Goal: Register for event/course

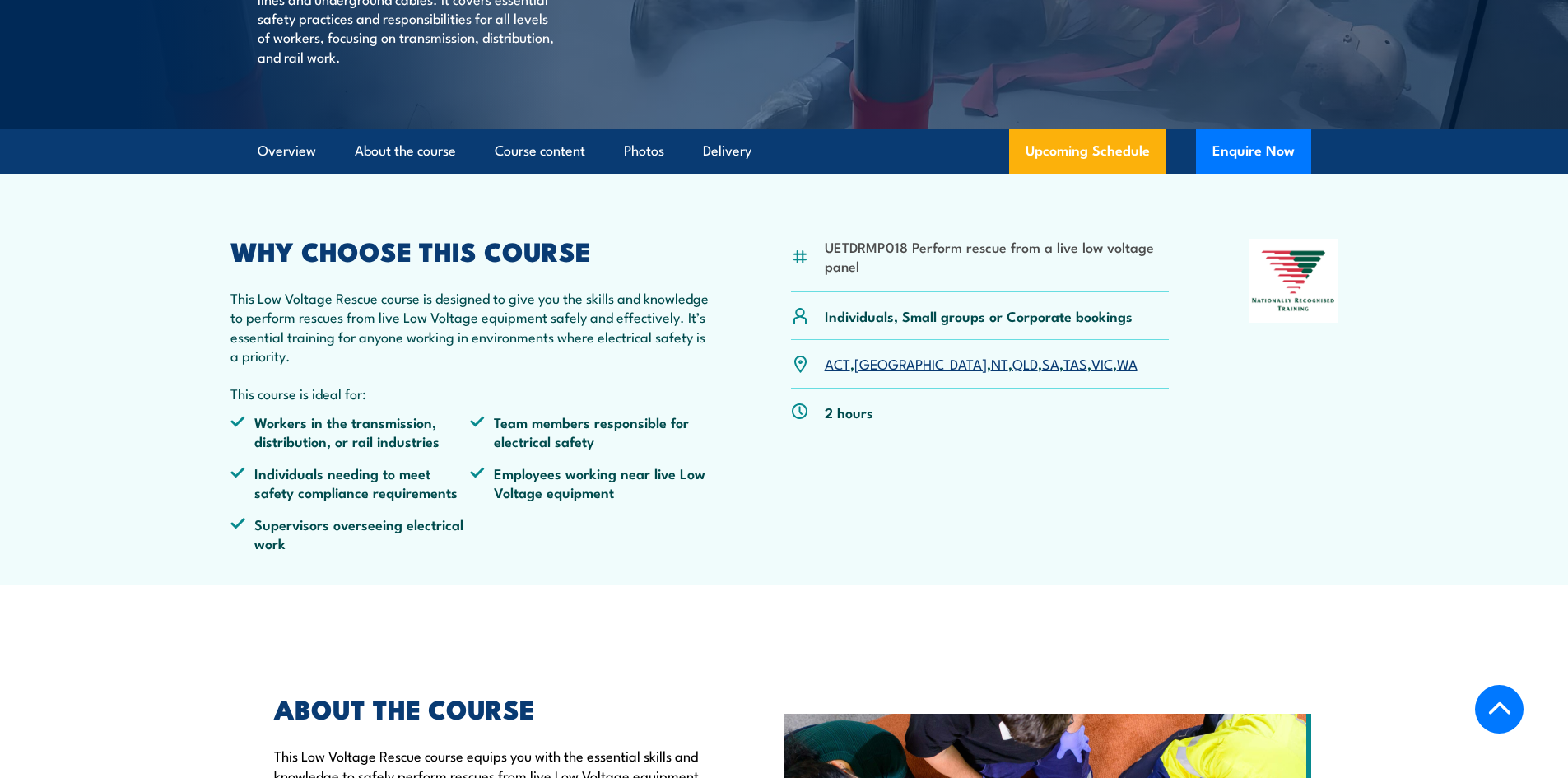
scroll to position [247, 0]
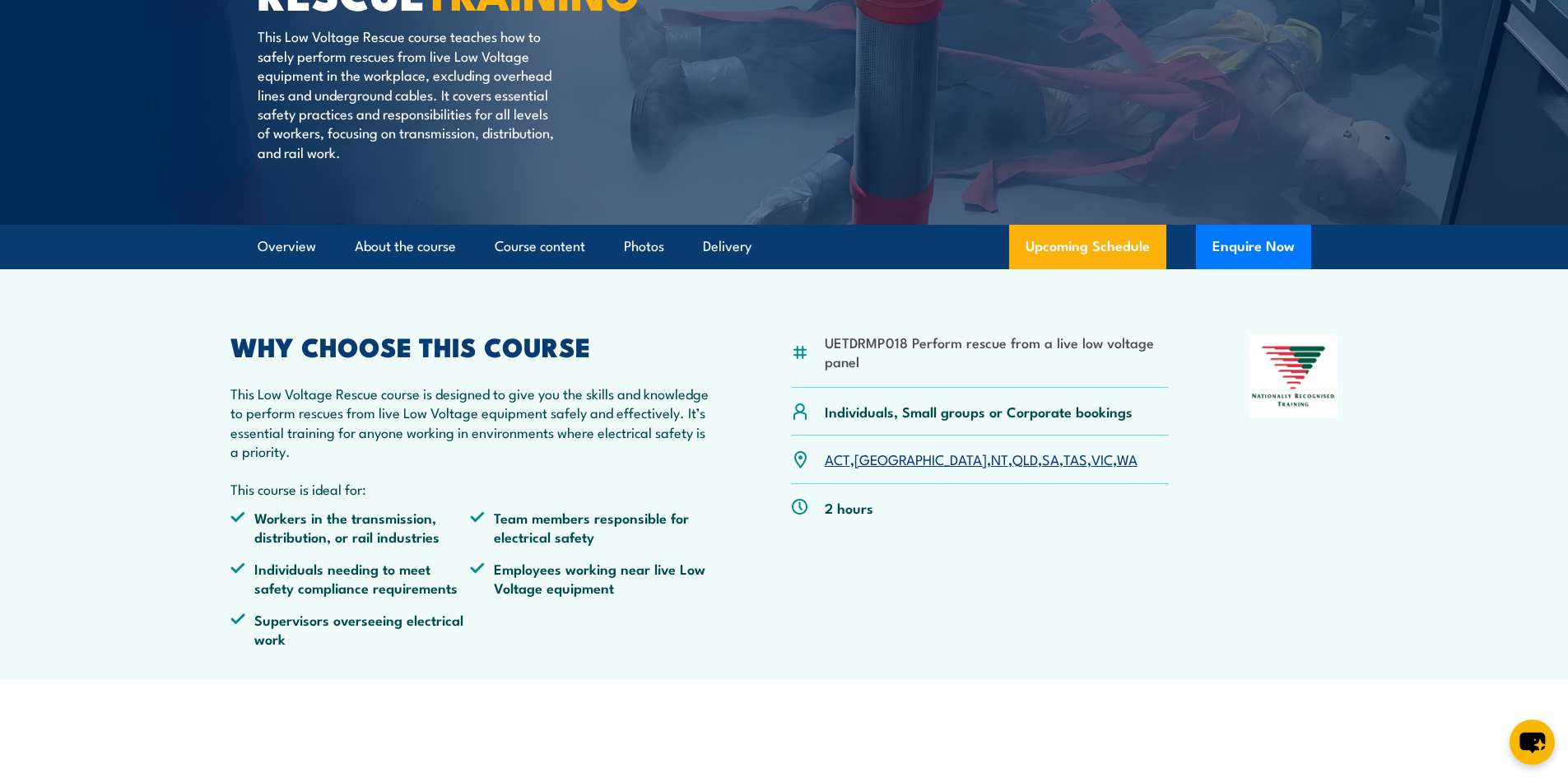
click at [1091, 453] on link "VIC" at bounding box center [1101, 458] width 21 height 20
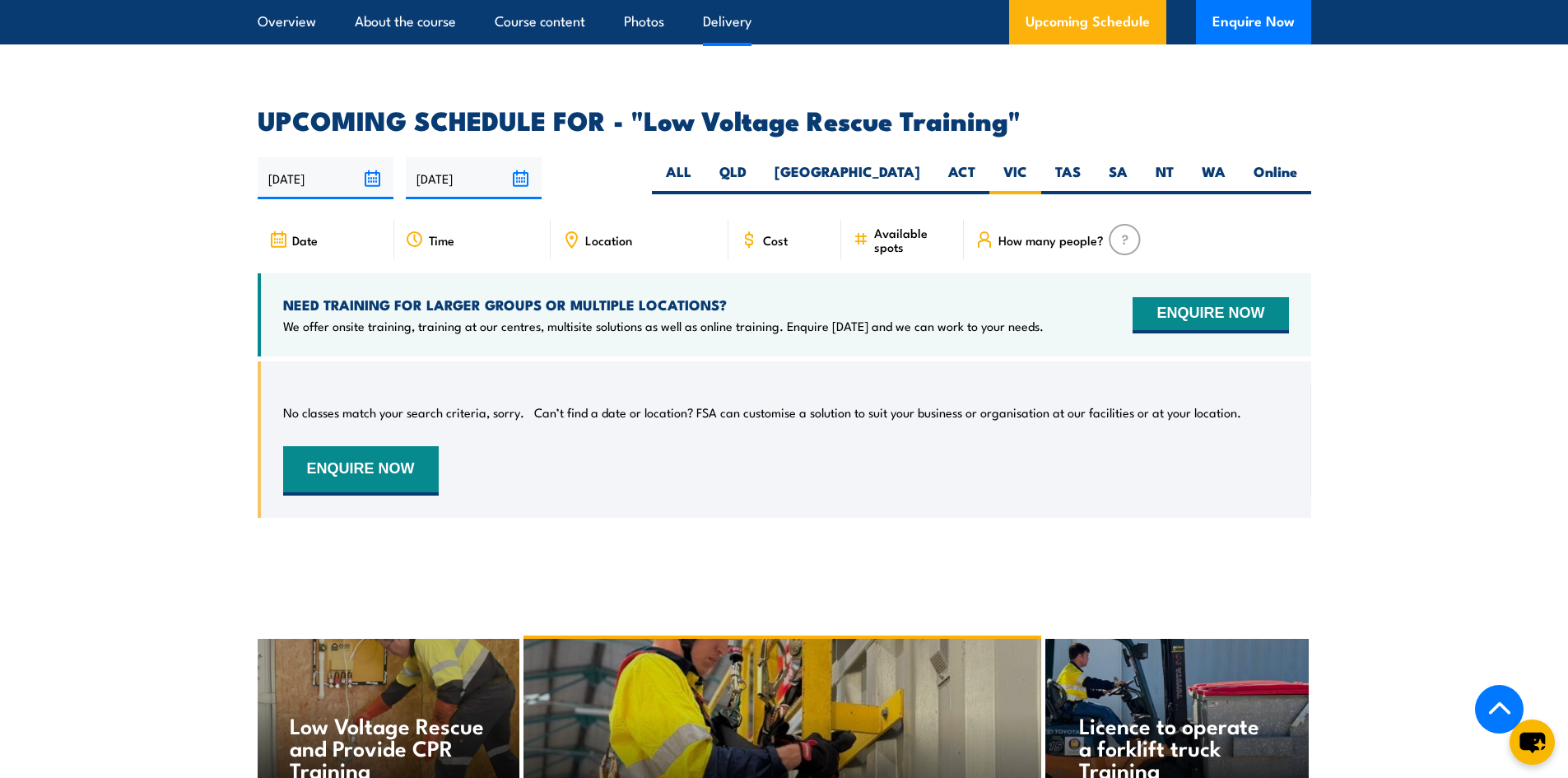
scroll to position [2279, 0]
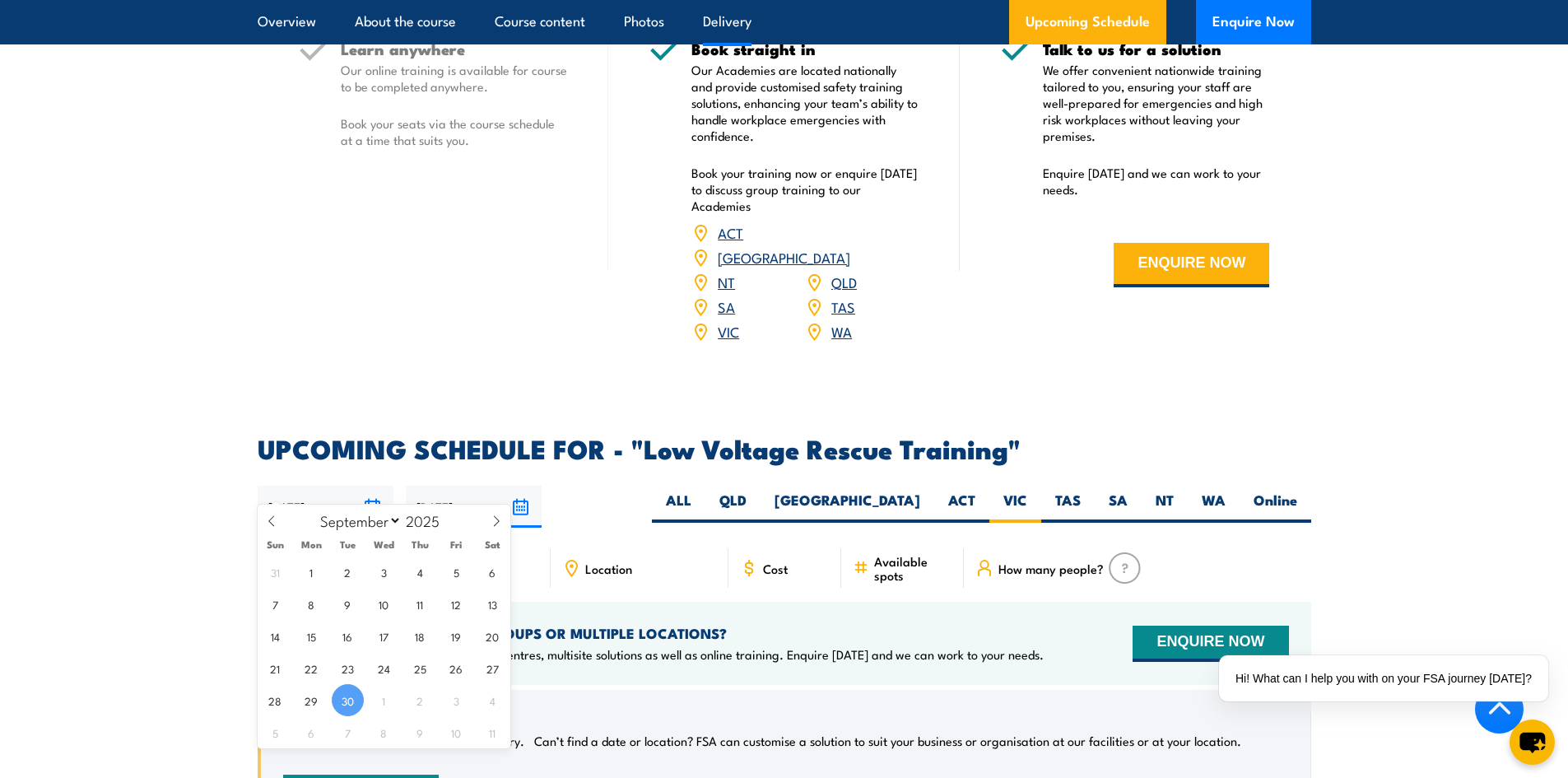
click at [368, 486] on input "30/09/2025" at bounding box center [325, 506] width 136 height 42
click at [498, 524] on icon at bounding box center [496, 521] width 12 height 12
select select "9"
click at [312, 605] on span "6" at bounding box center [312, 604] width 32 height 32
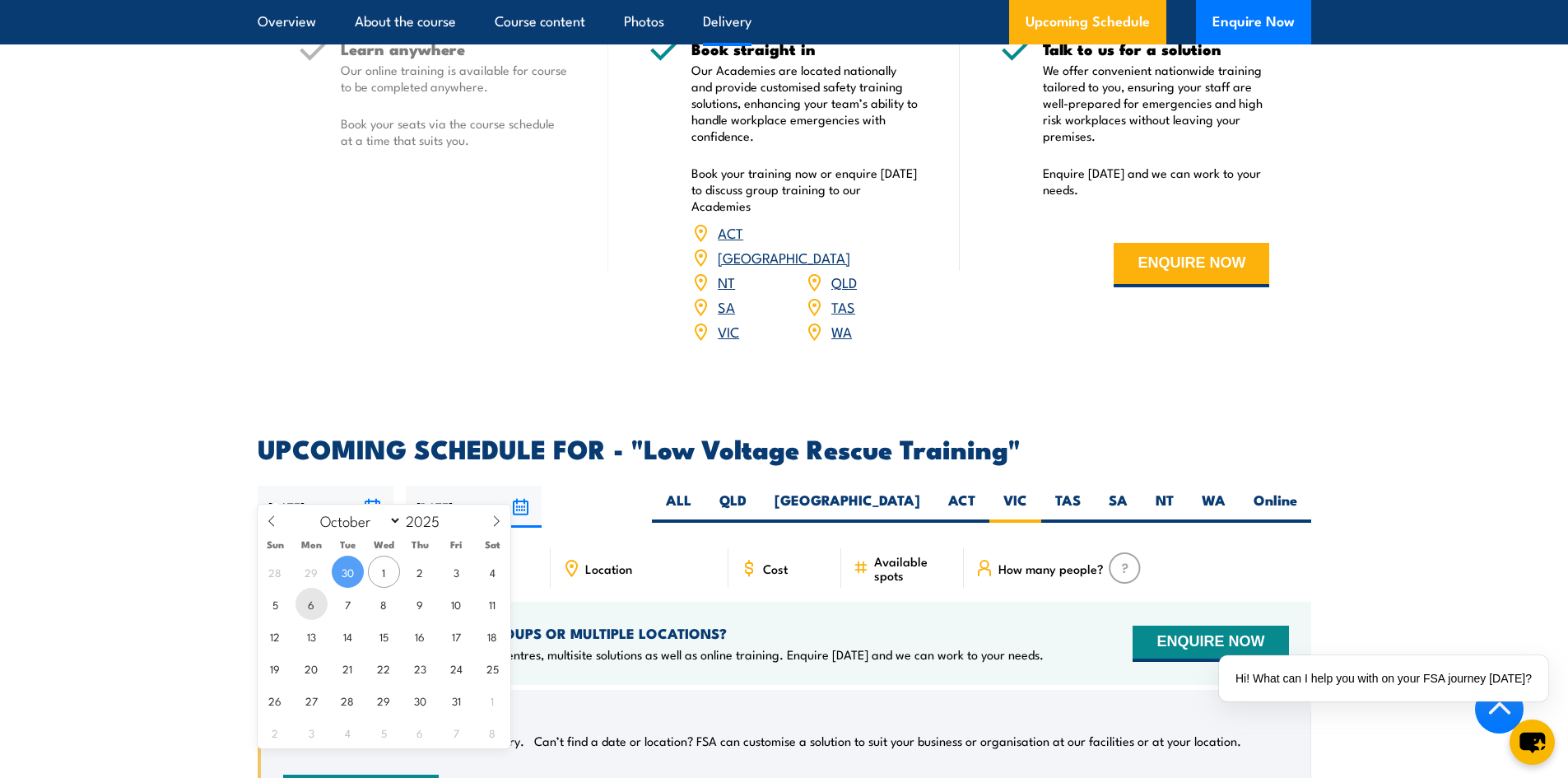
type input "[DATE]"
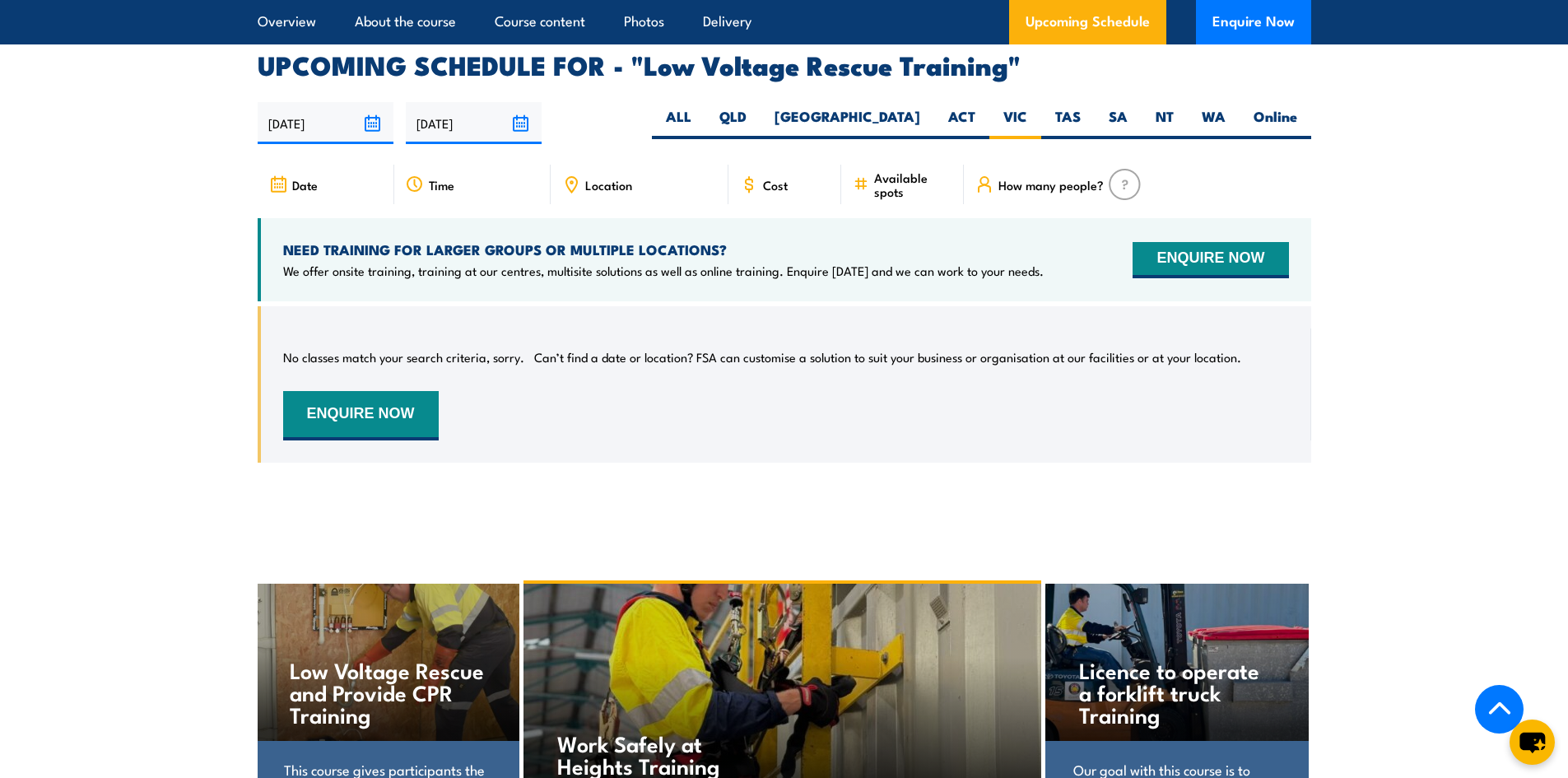
scroll to position [2525, 0]
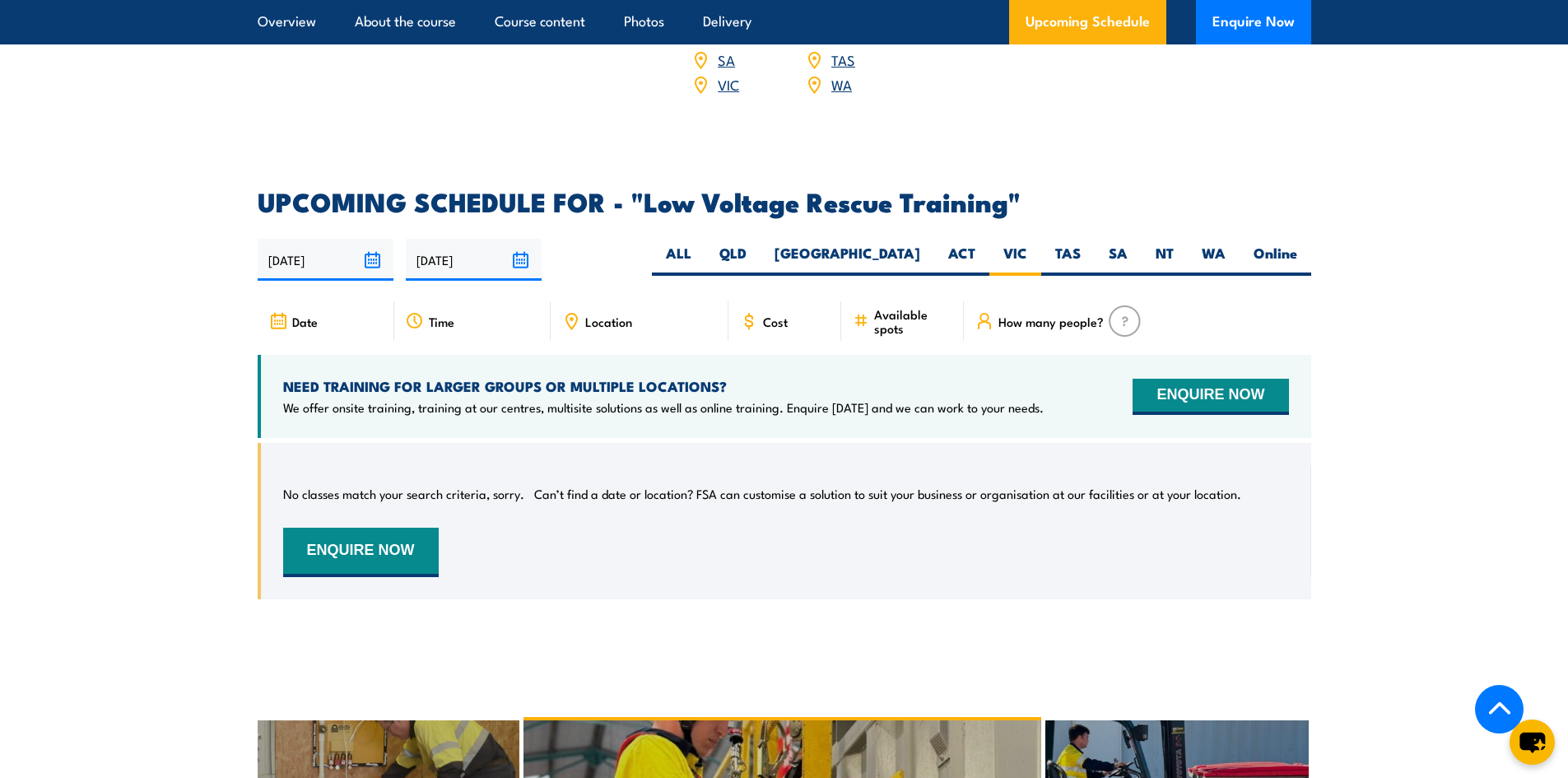
click at [1124, 305] on img at bounding box center [1125, 321] width 32 height 31
click at [1041, 315] on span "How many people?" at bounding box center [1051, 321] width 105 height 14
click at [751, 316] on icon at bounding box center [749, 321] width 7 height 10
click at [453, 239] on input "[DATE]" at bounding box center [473, 259] width 136 height 42
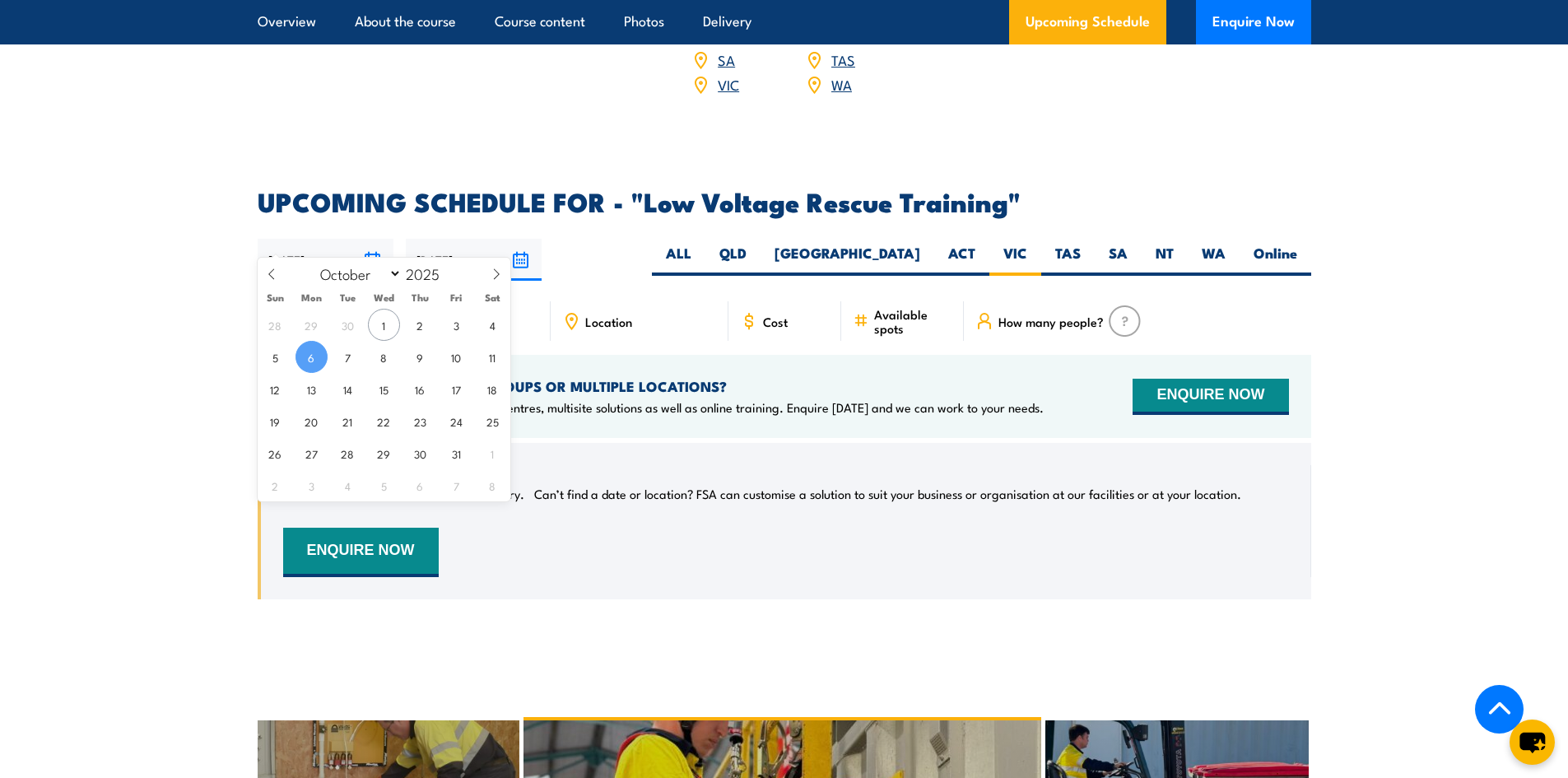
click at [327, 240] on input "[DATE]" at bounding box center [325, 259] width 136 height 42
click at [388, 328] on span "1" at bounding box center [384, 325] width 32 height 32
type input "[DATE]"
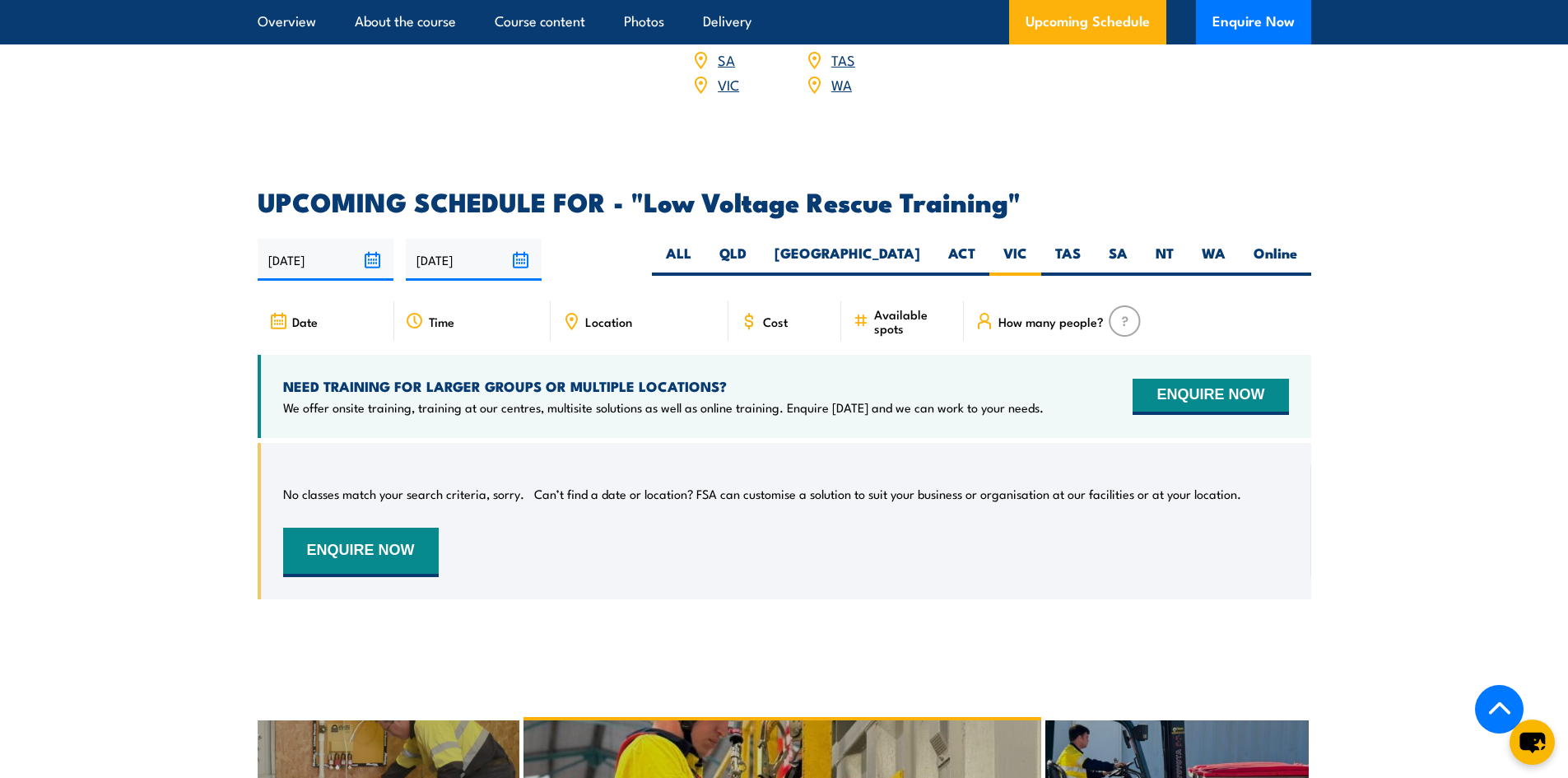
click at [466, 239] on input "[DATE]" at bounding box center [473, 259] width 136 height 42
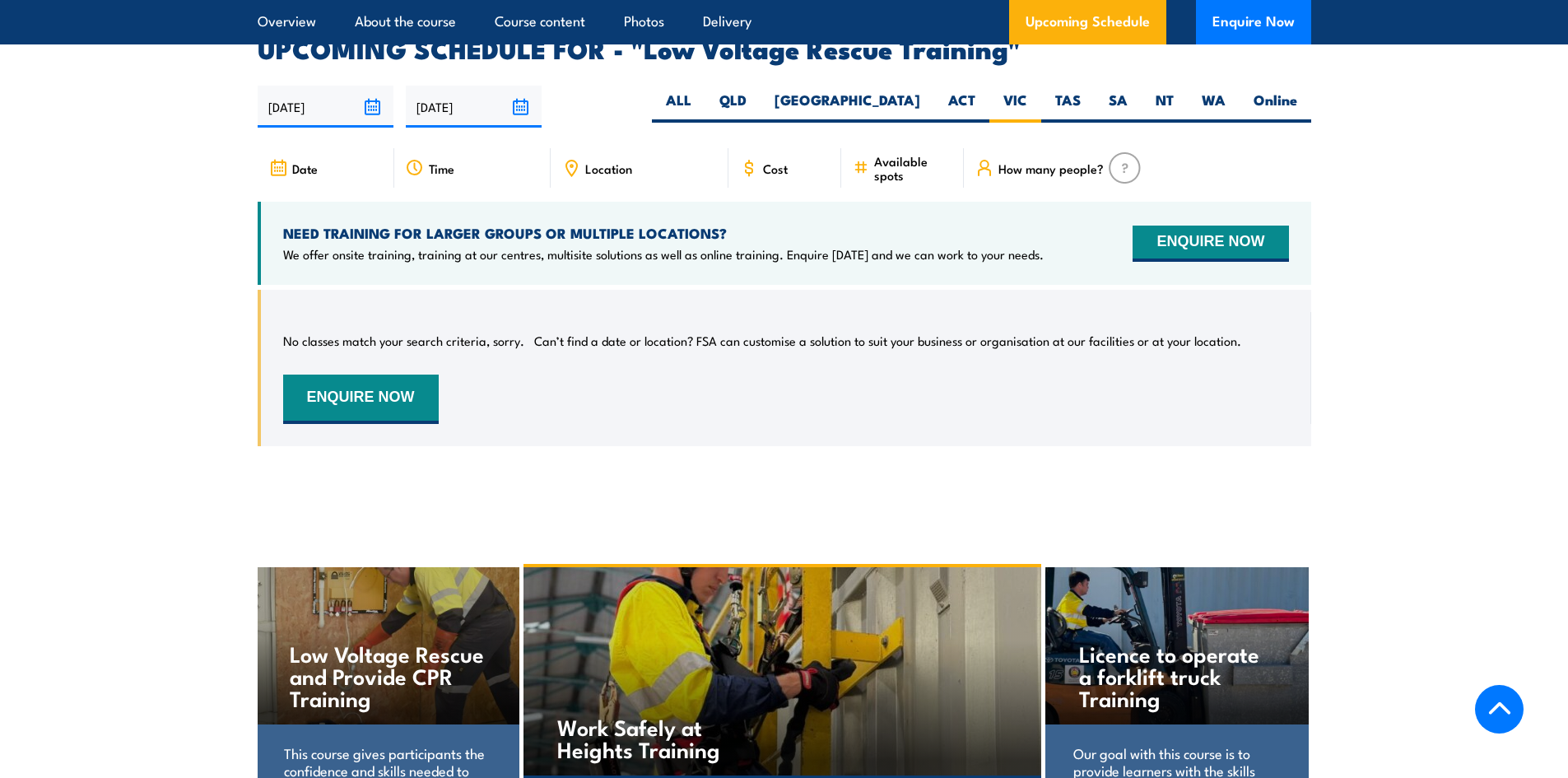
scroll to position [2690, 0]
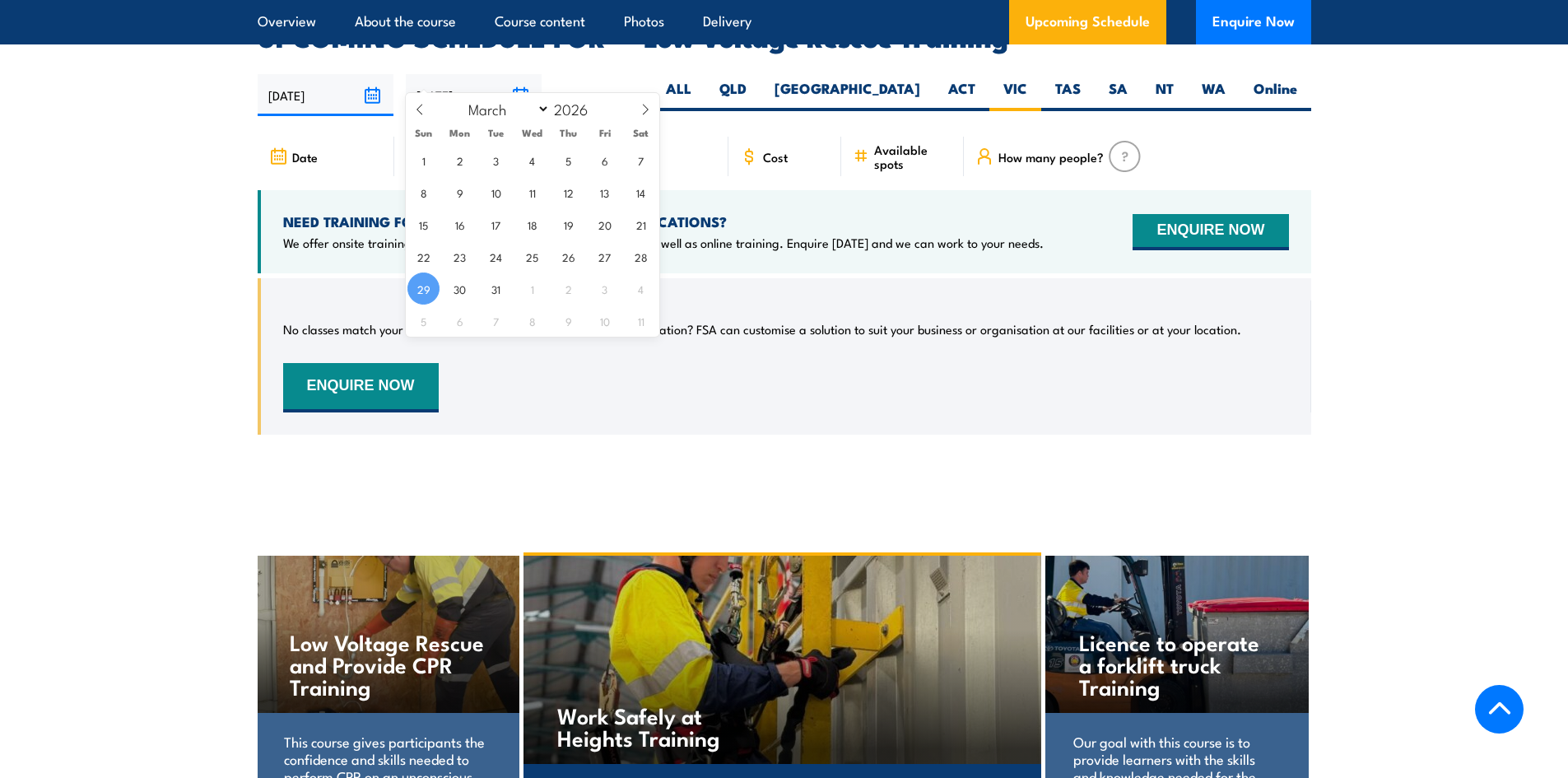
click at [457, 74] on input "29/03/2026" at bounding box center [473, 94] width 136 height 42
click at [490, 291] on span "31" at bounding box center [496, 289] width 32 height 32
type input "[DATE]"
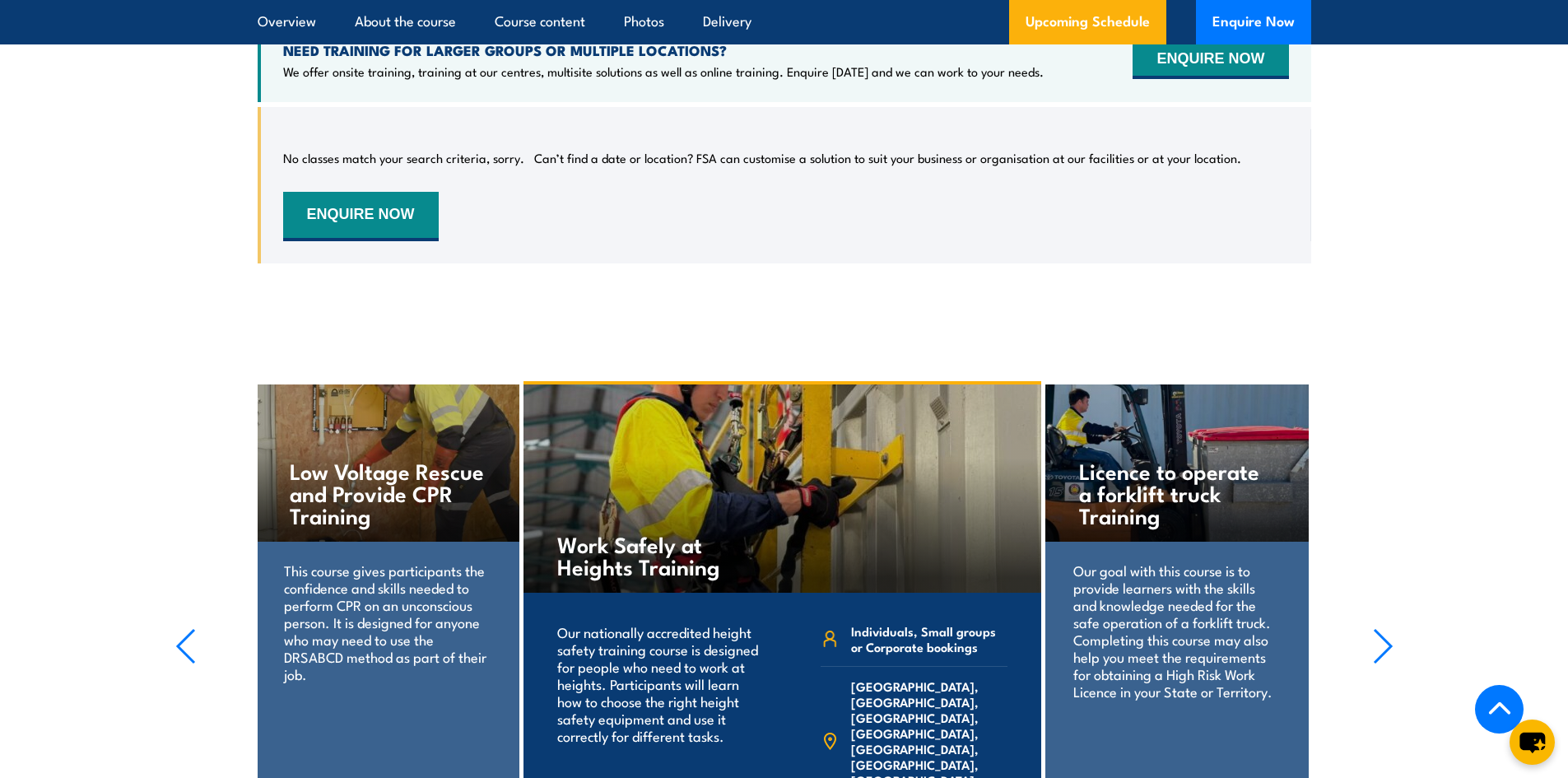
scroll to position [2773, 0]
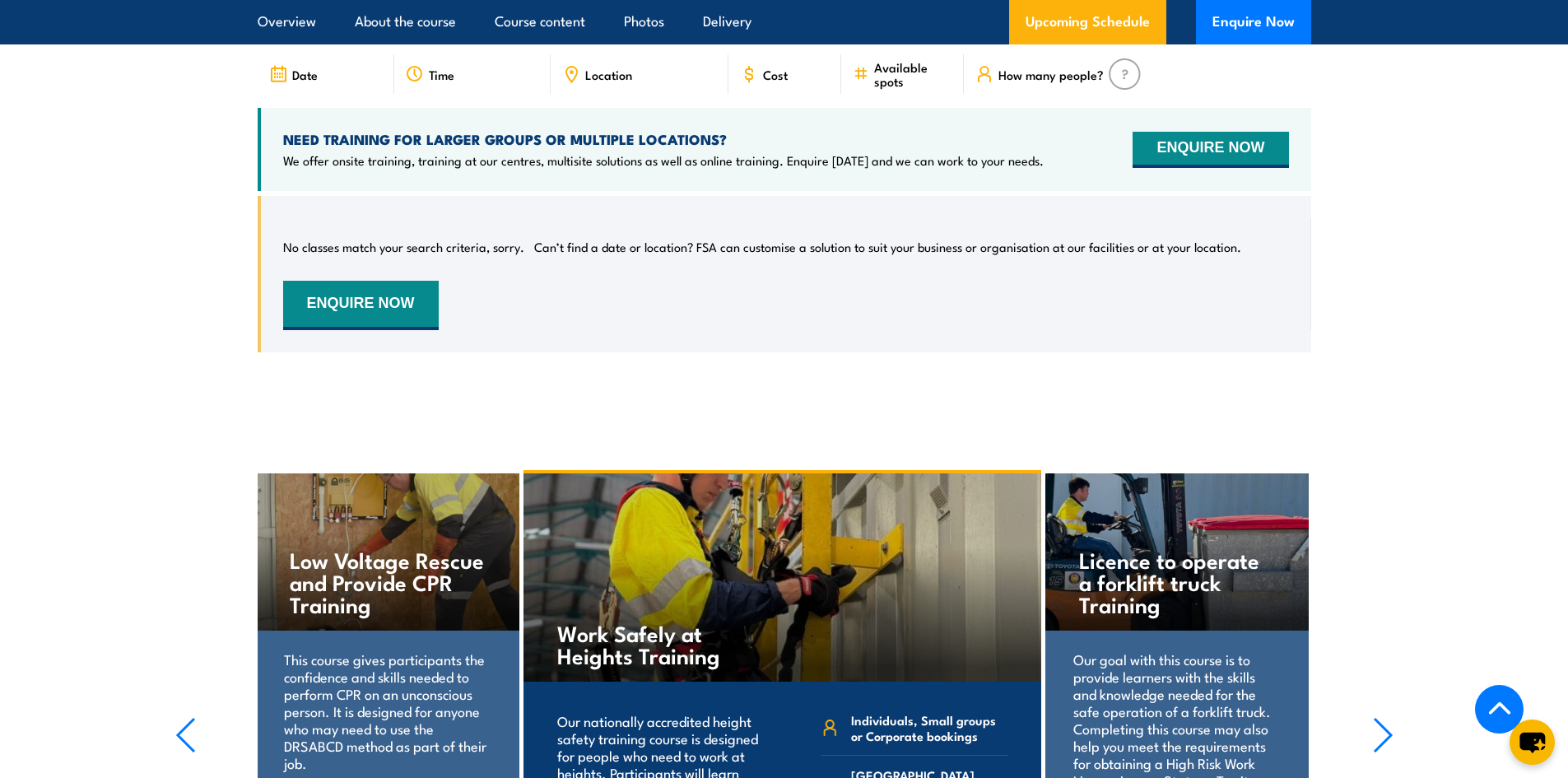
click at [378, 684] on p "This course gives participants the confidence and skills needed to perform CPR …" at bounding box center [387, 711] width 207 height 121
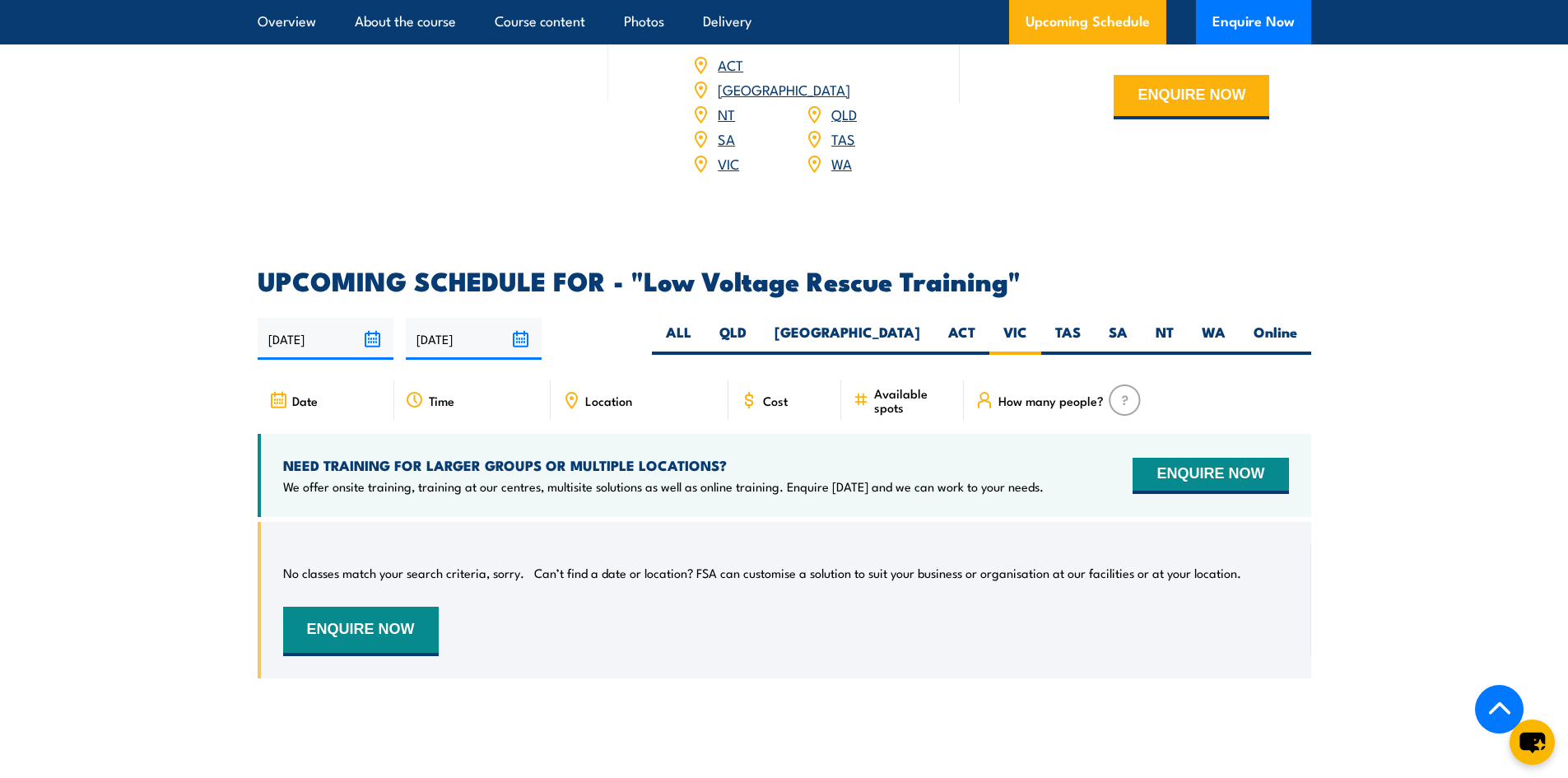
scroll to position [2443, 0]
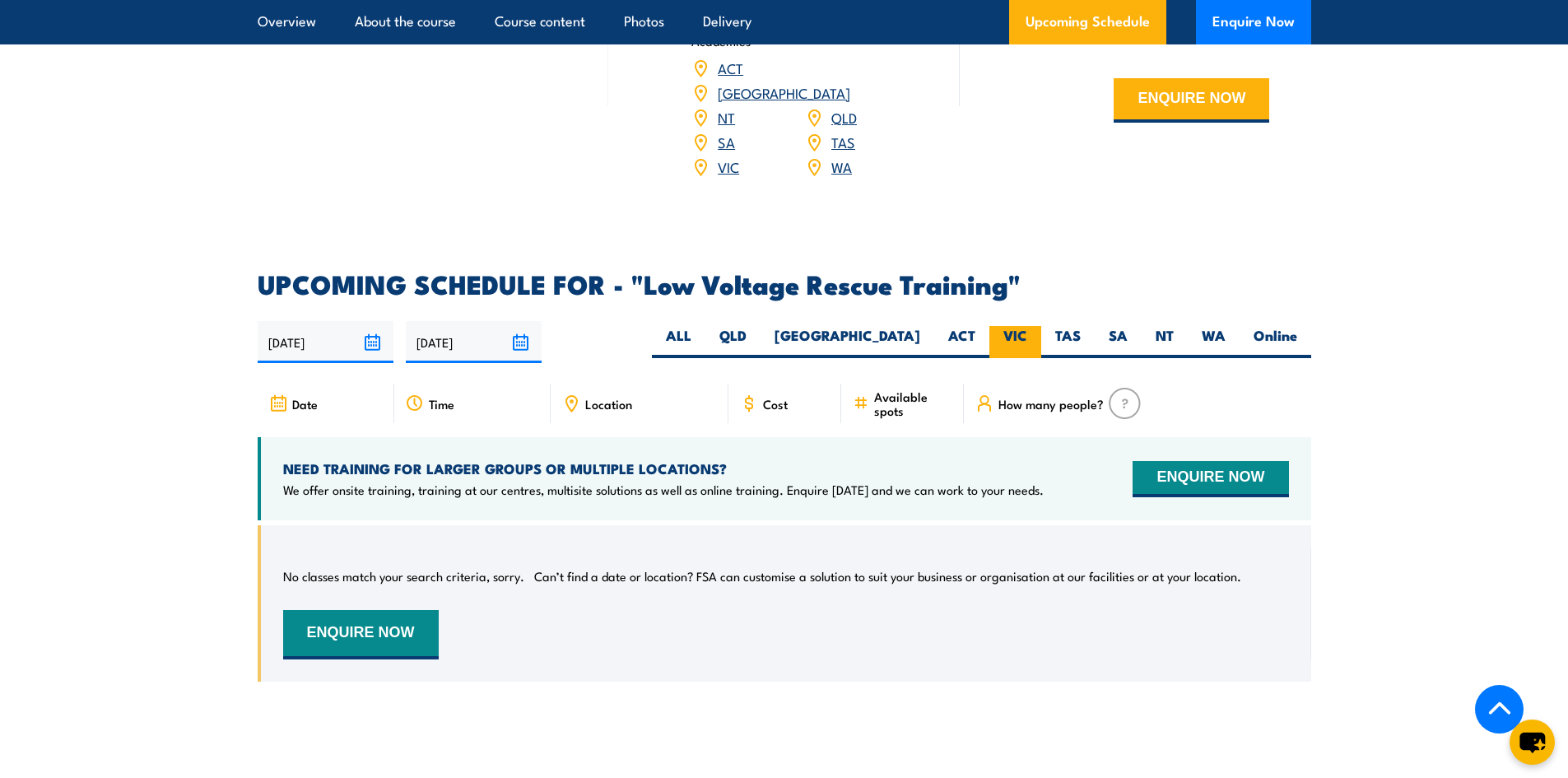
click at [1016, 327] on label "VIC" at bounding box center [1015, 343] width 52 height 32
click at [1027, 327] on input "VIC" at bounding box center [1033, 332] width 11 height 11
click at [771, 397] on span "Cost" at bounding box center [775, 404] width 25 height 14
click at [906, 389] on span "Available spots" at bounding box center [914, 403] width 78 height 28
click at [1083, 383] on div "How many people?" at bounding box center [1137, 403] width 347 height 39
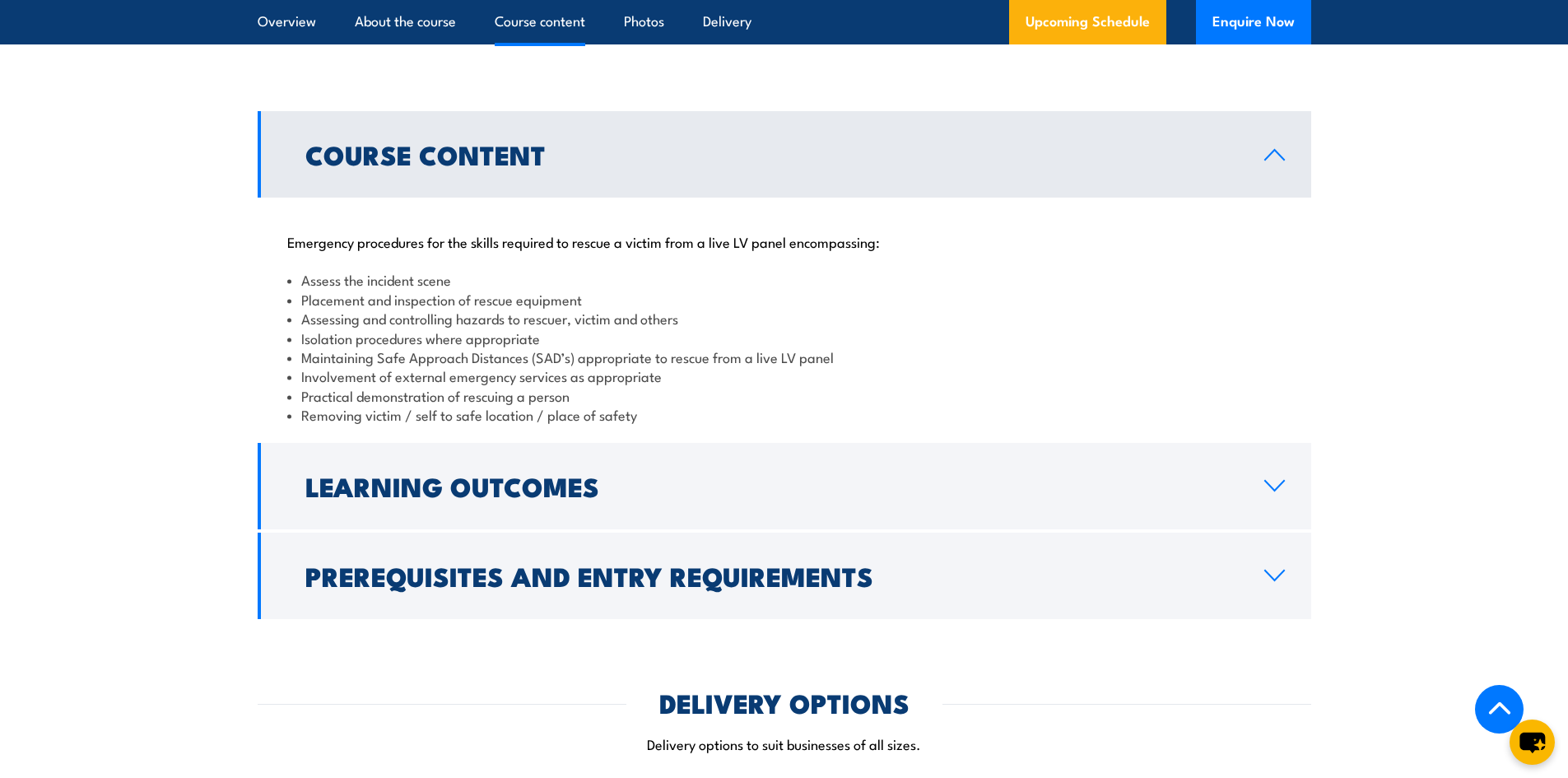
scroll to position [1291, 0]
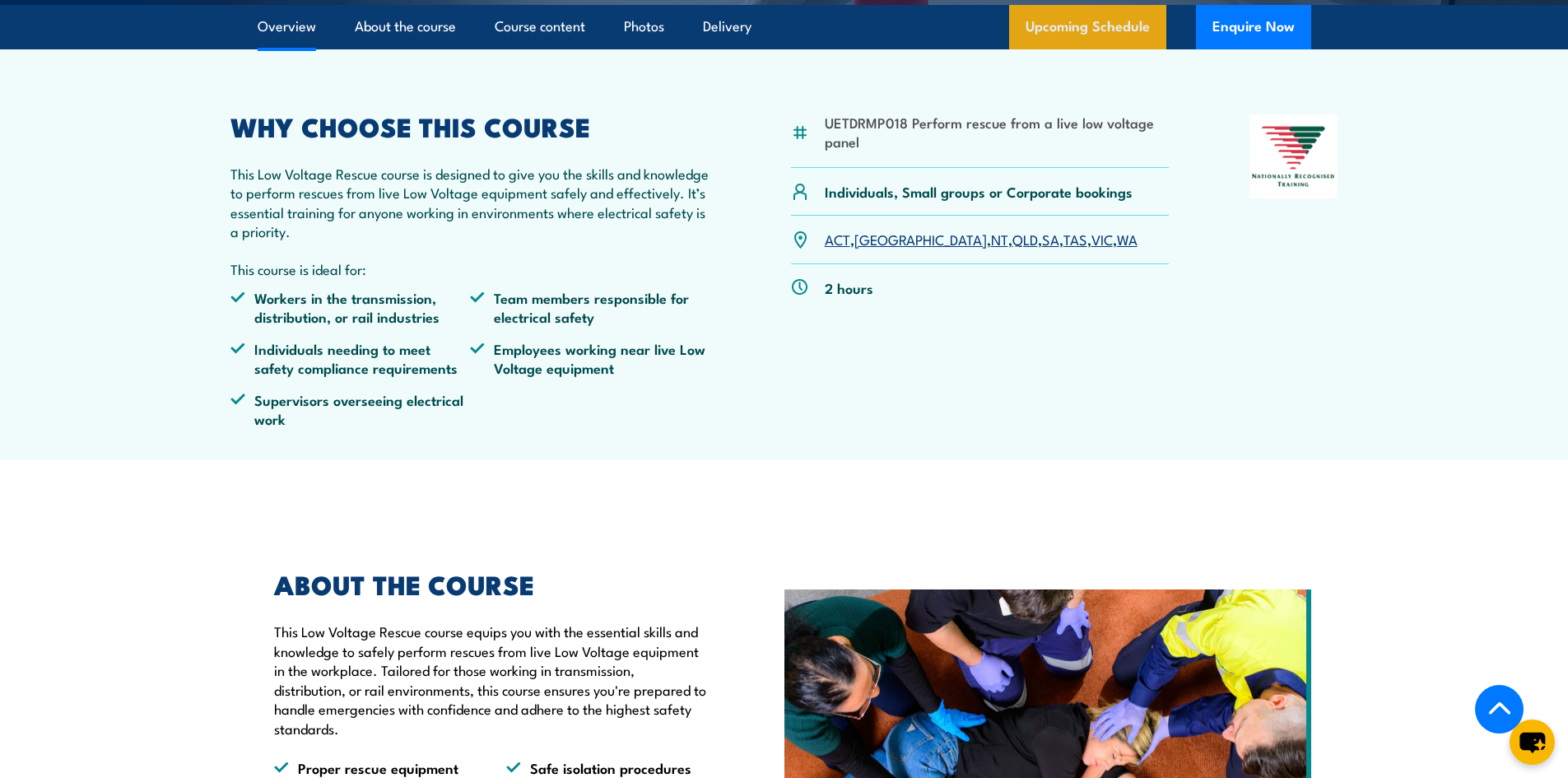
click at [1094, 29] on link "Upcoming Schedule" at bounding box center [1087, 27] width 157 height 44
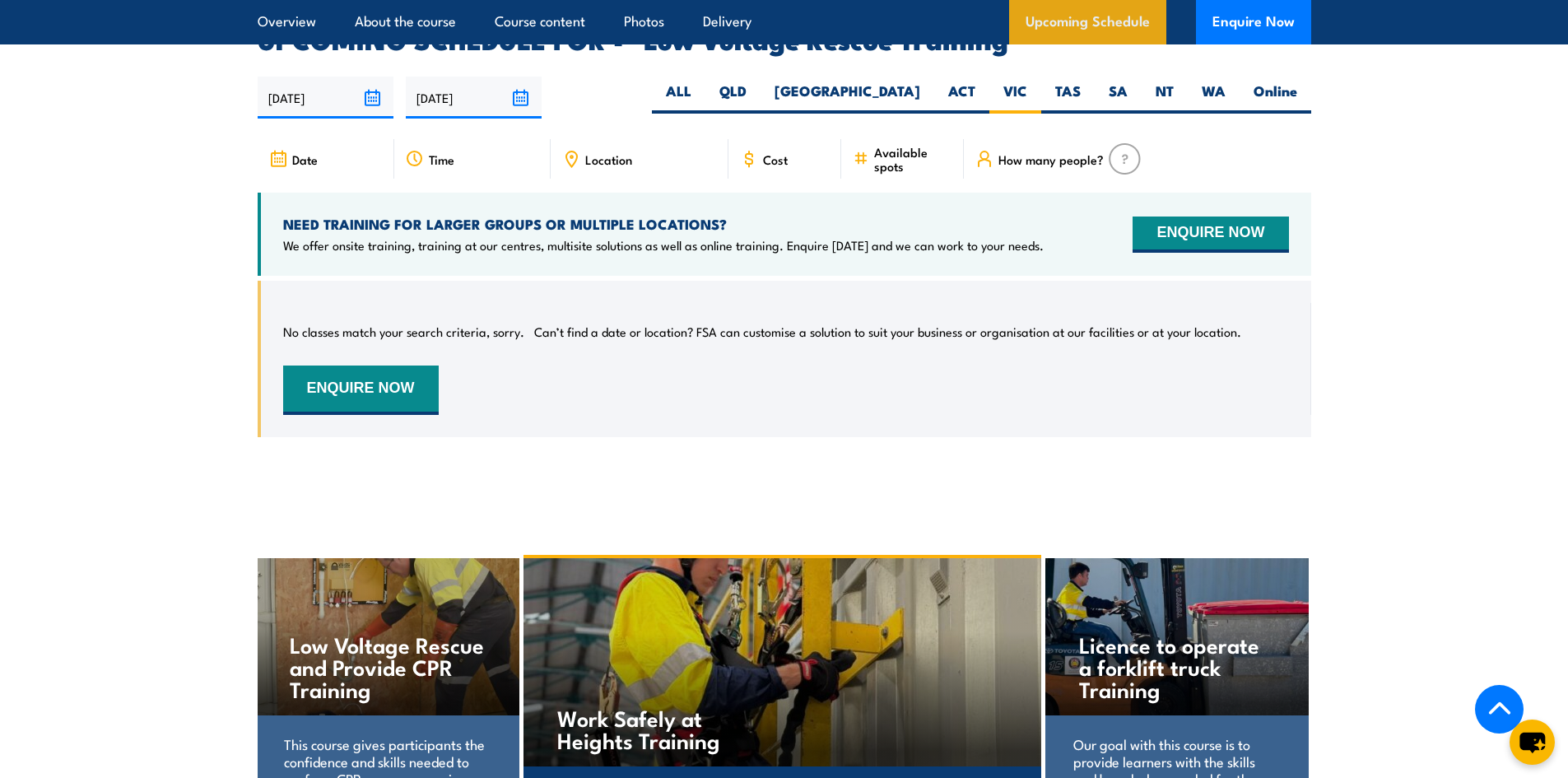
scroll to position [2690, 0]
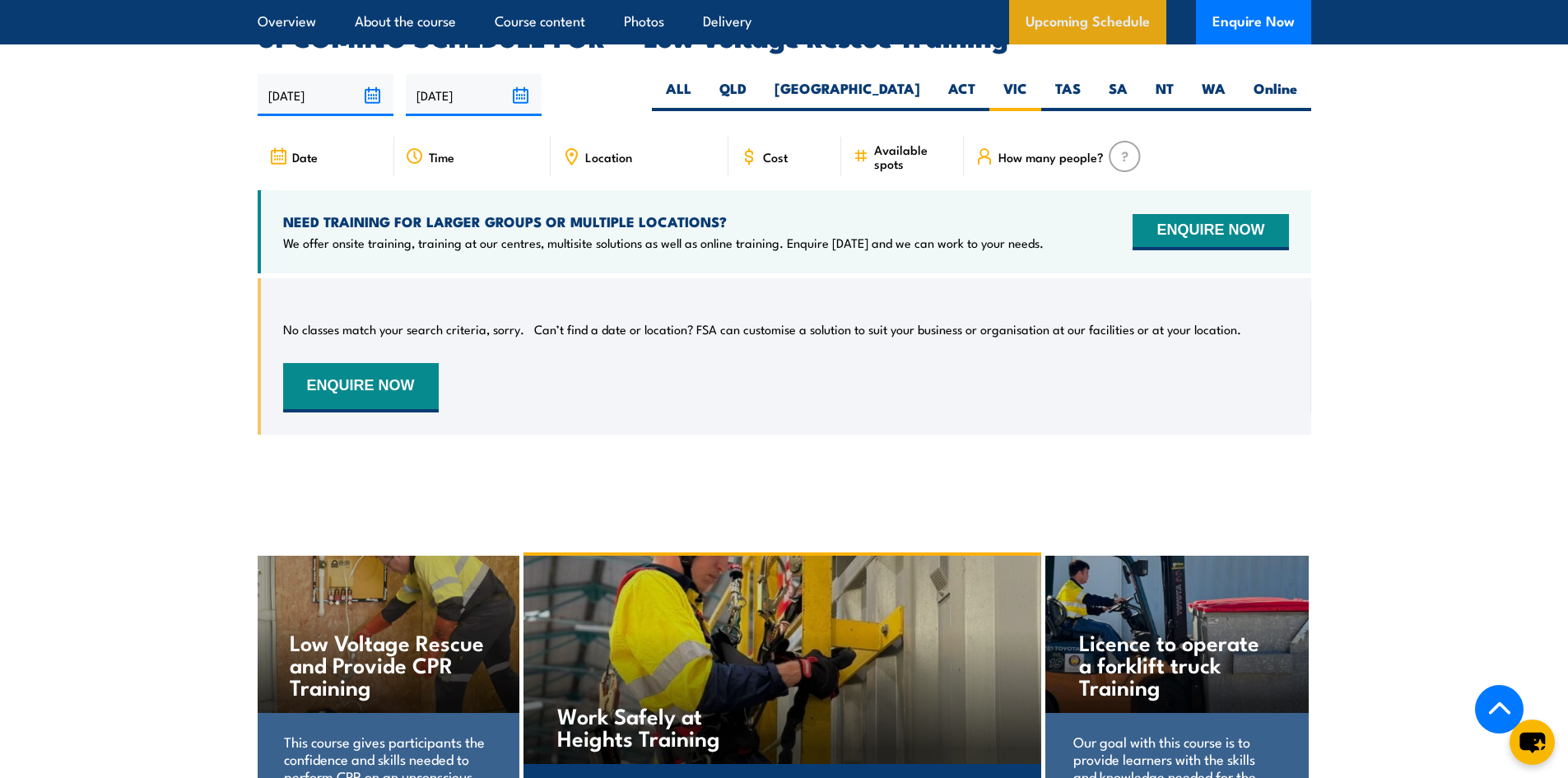
click at [1073, 14] on link "Upcoming Schedule" at bounding box center [1087, 22] width 157 height 44
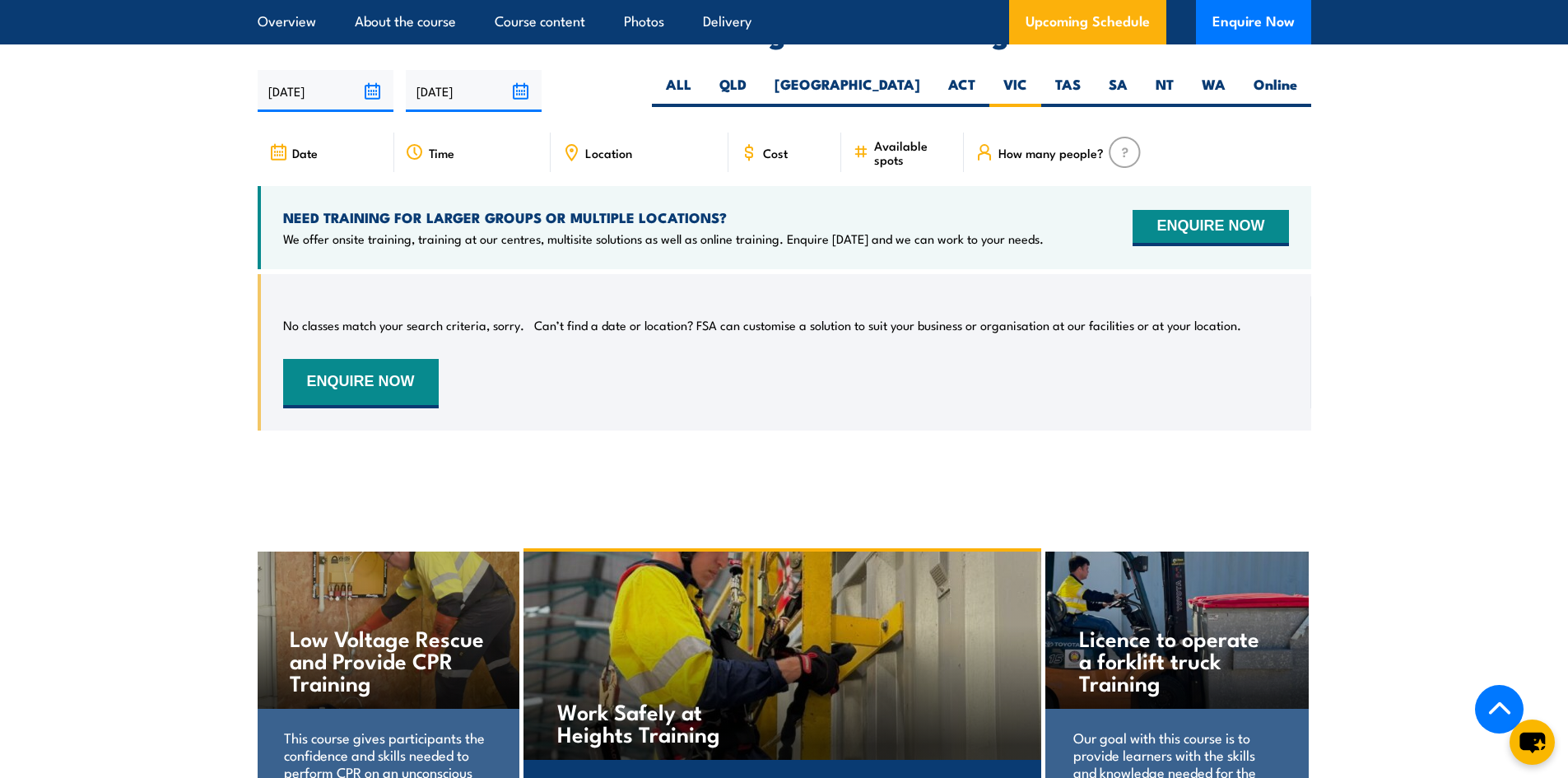
scroll to position [2666, 0]
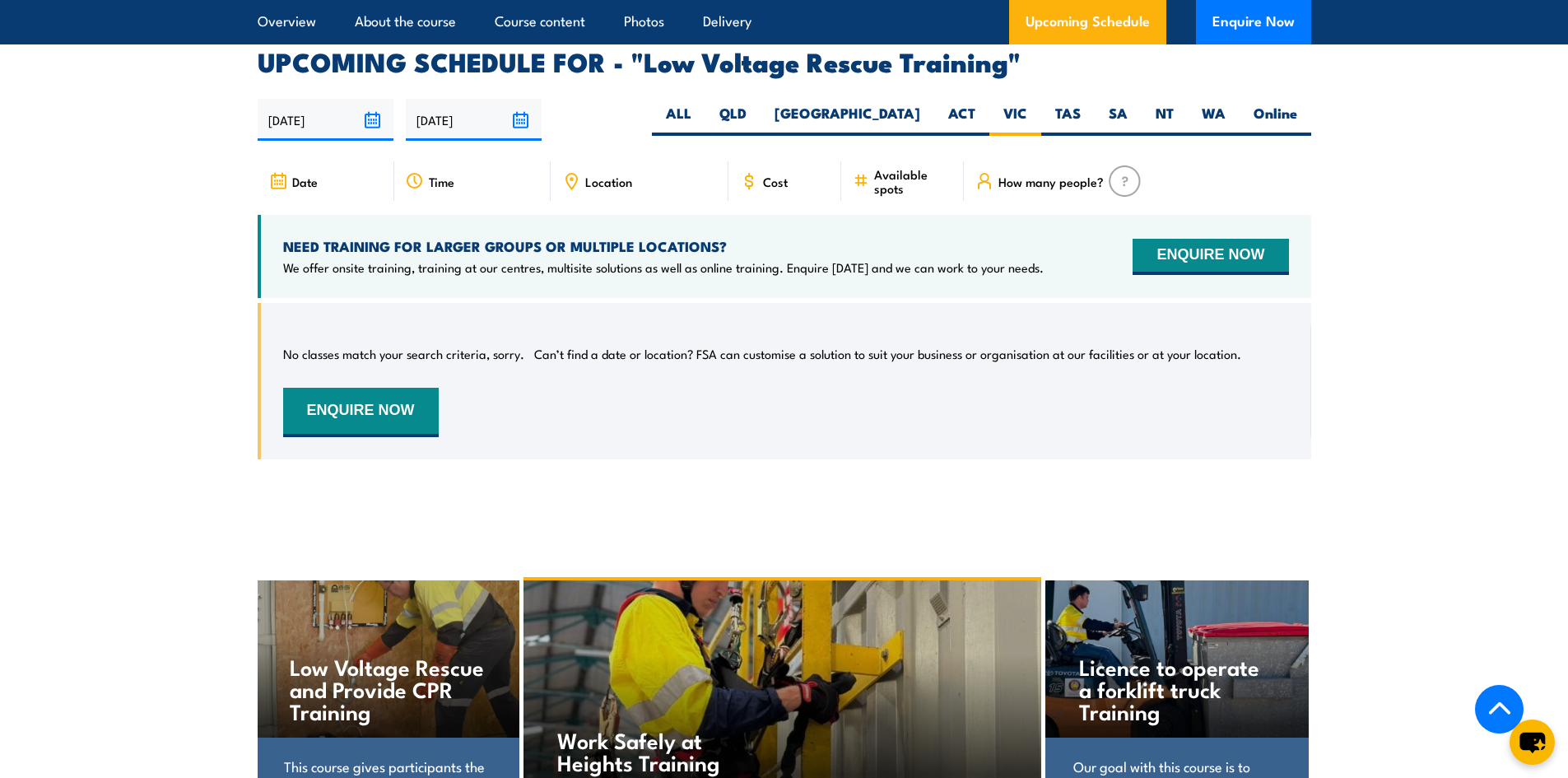
click at [464, 656] on h4 "Low Voltage Rescue and Provide CPR Training" at bounding box center [388, 689] width 195 height 66
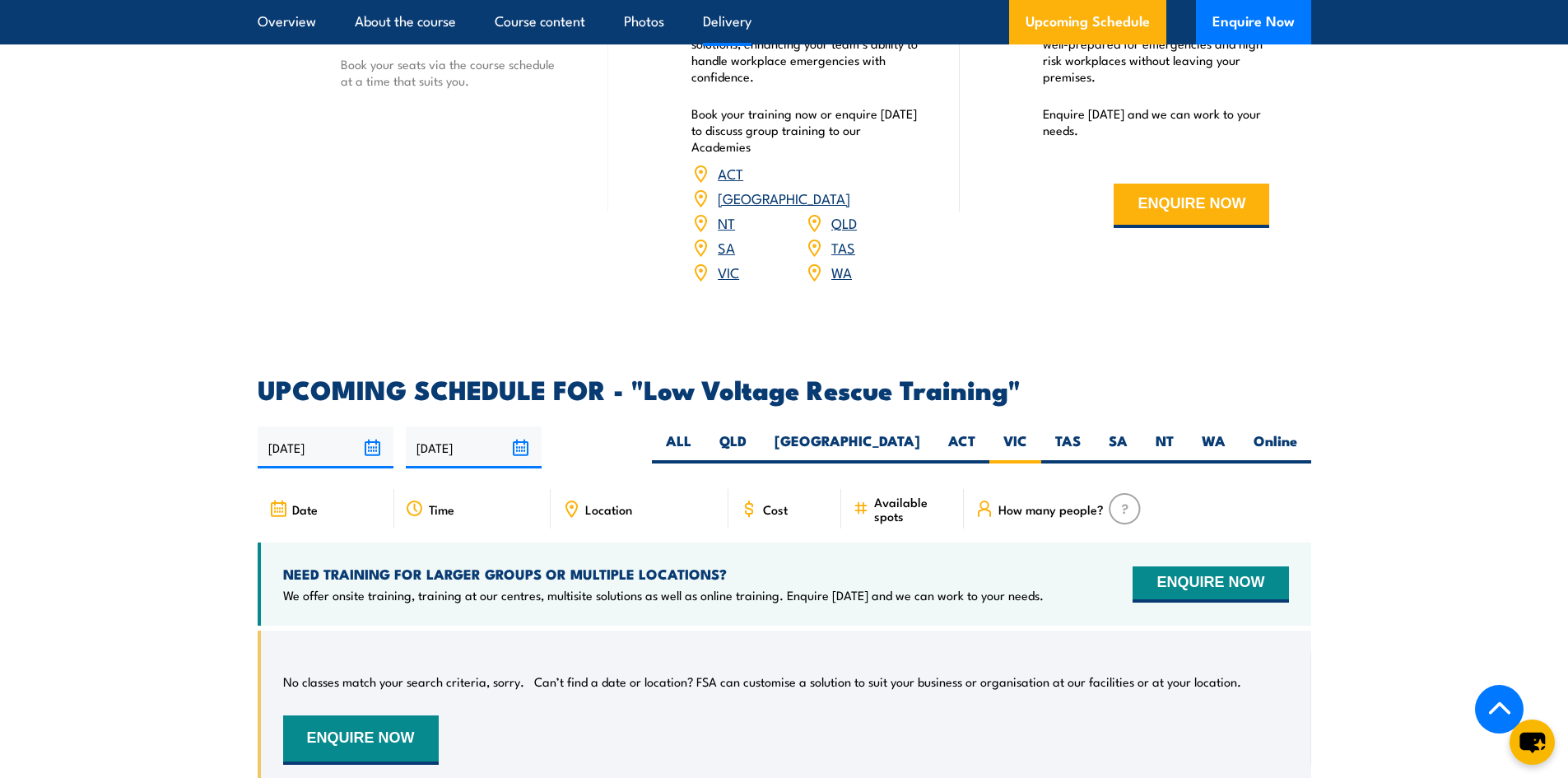
scroll to position [2089, 0]
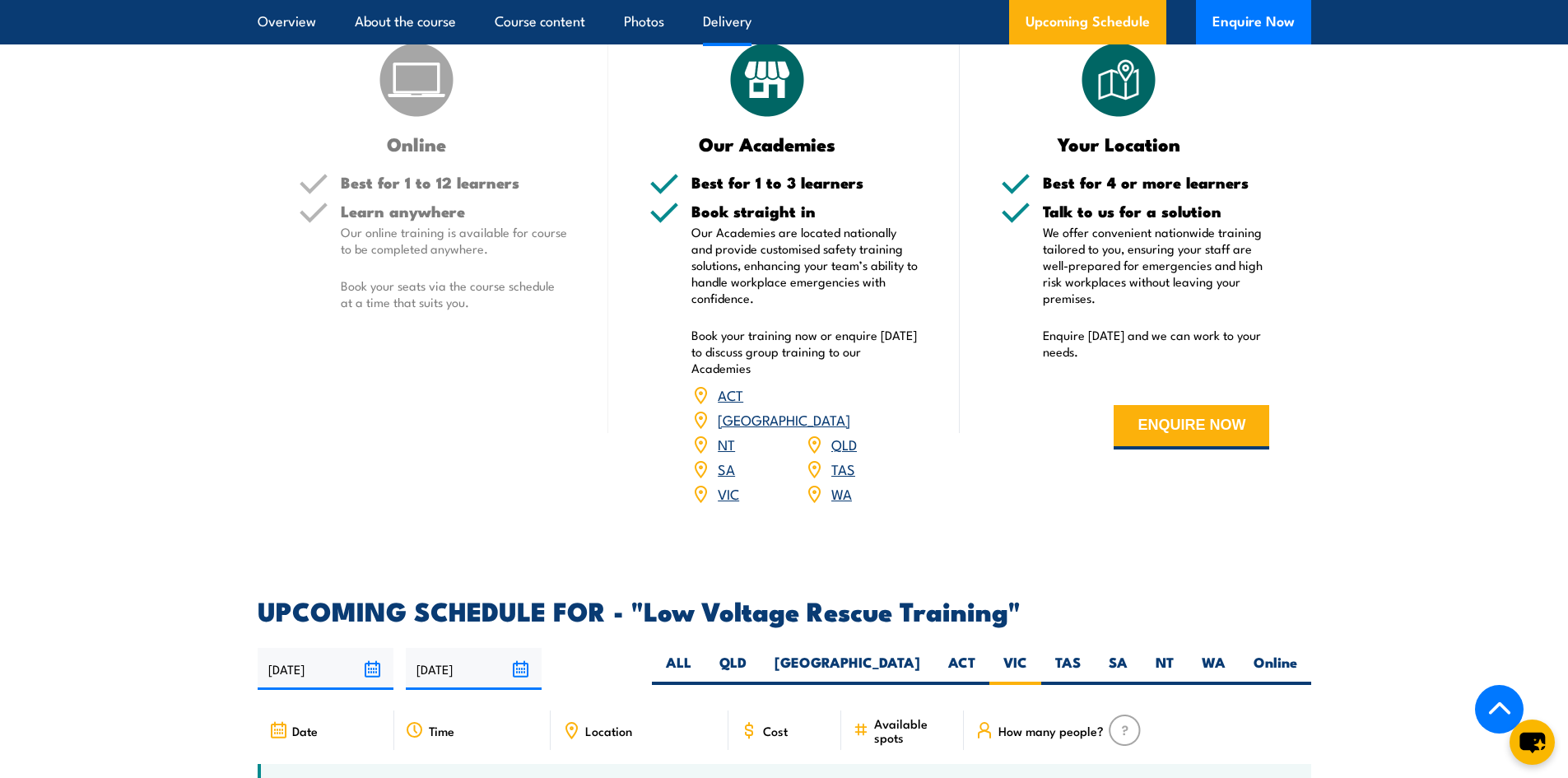
scroll to position [2114, 0]
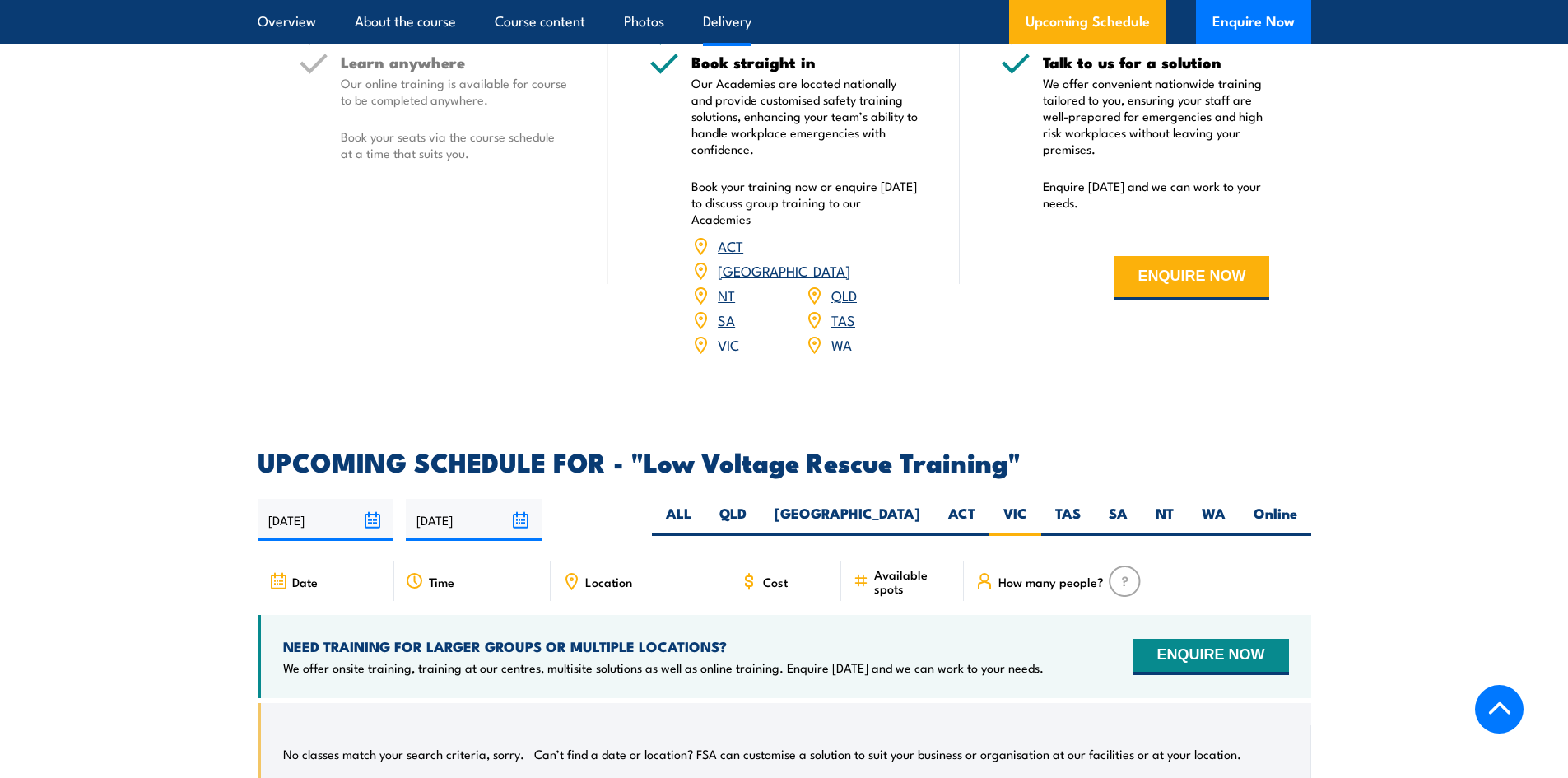
scroll to position [2279, 0]
